Goal: Find contact information: Find contact information

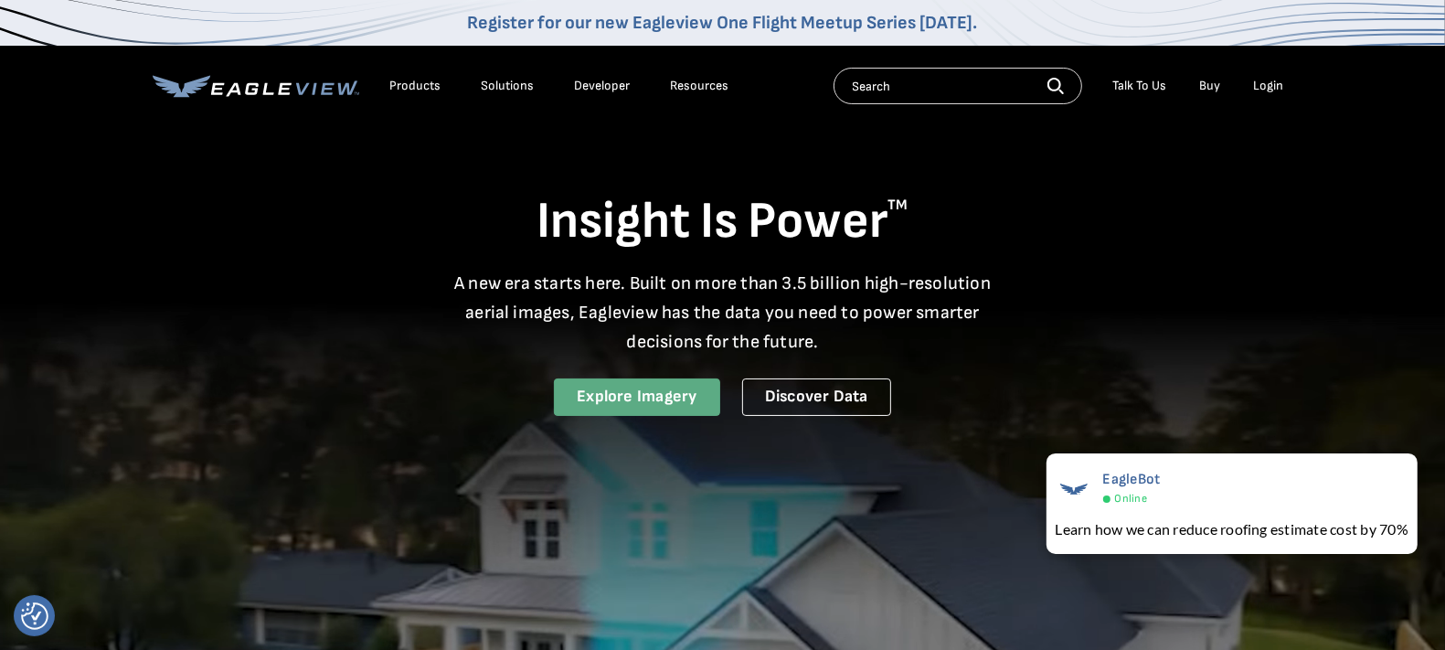
click at [668, 399] on link "Explore Imagery" at bounding box center [637, 396] width 166 height 37
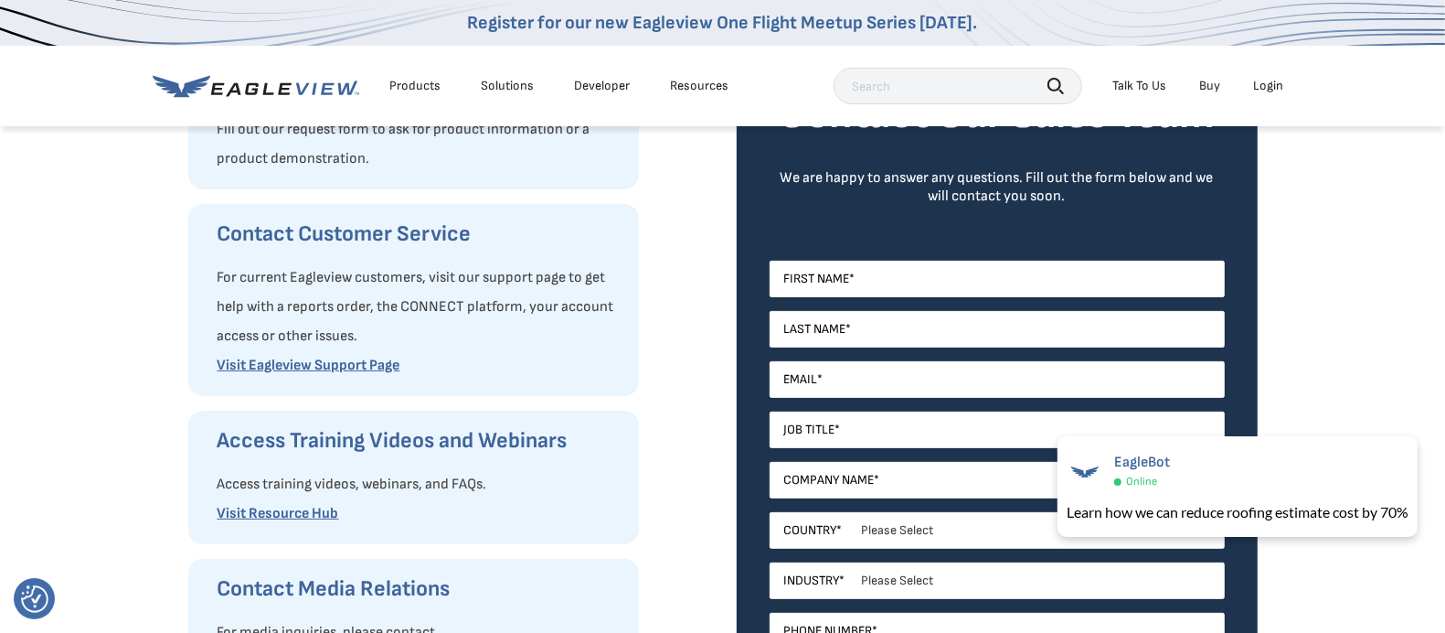
scroll to position [113, 0]
